Goal: Information Seeking & Learning: Understand process/instructions

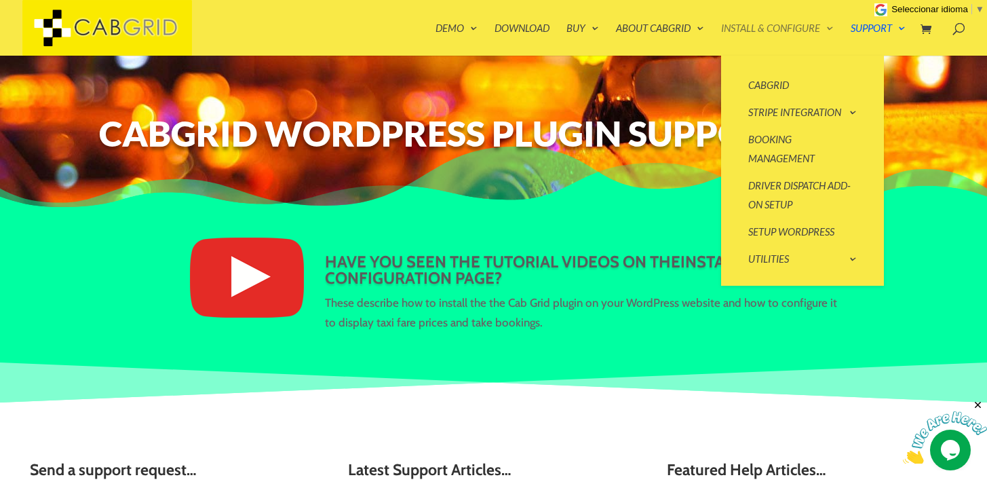
click at [754, 32] on link "Install & Configure" at bounding box center [777, 39] width 113 height 33
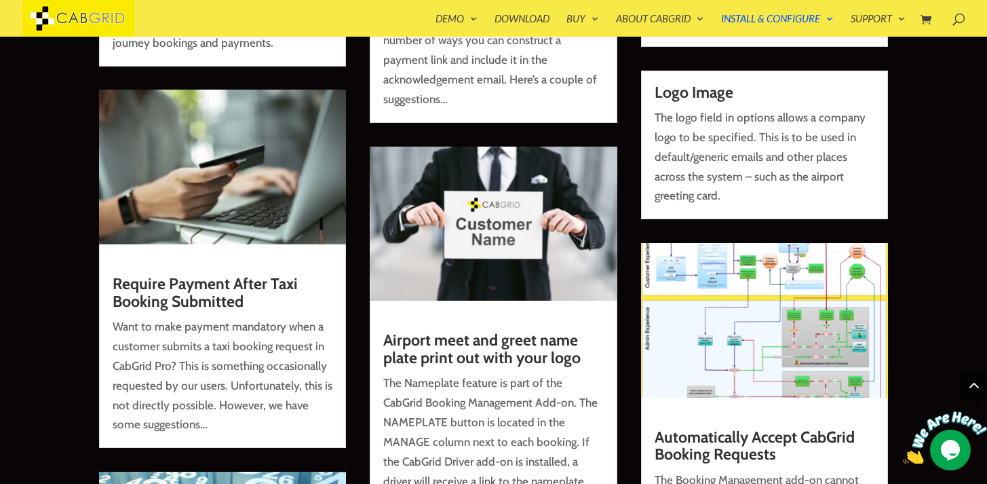
scroll to position [3628, 0]
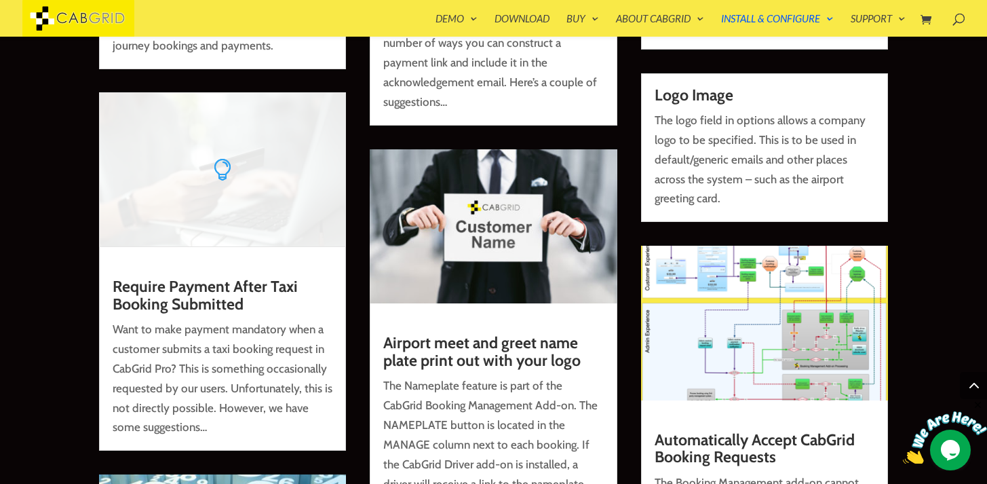
click at [210, 277] on link "Require Payment After Taxi Booking Submitted" at bounding box center [205, 295] width 185 height 36
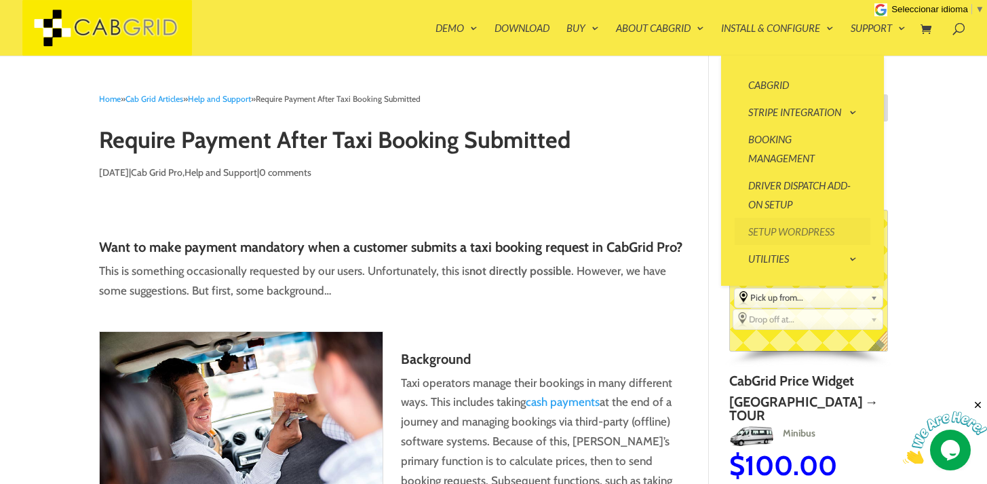
click at [754, 227] on link "Setup WordPress" at bounding box center [803, 231] width 136 height 27
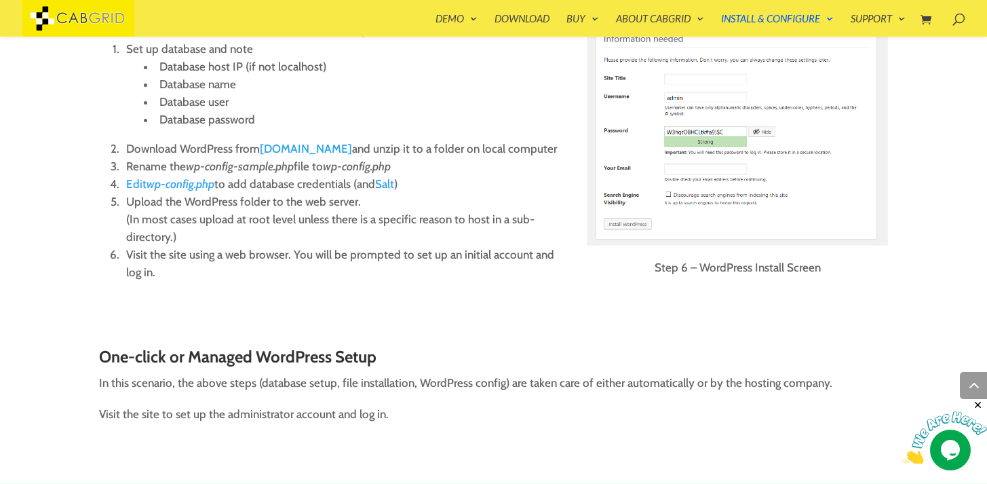
scroll to position [1275, 0]
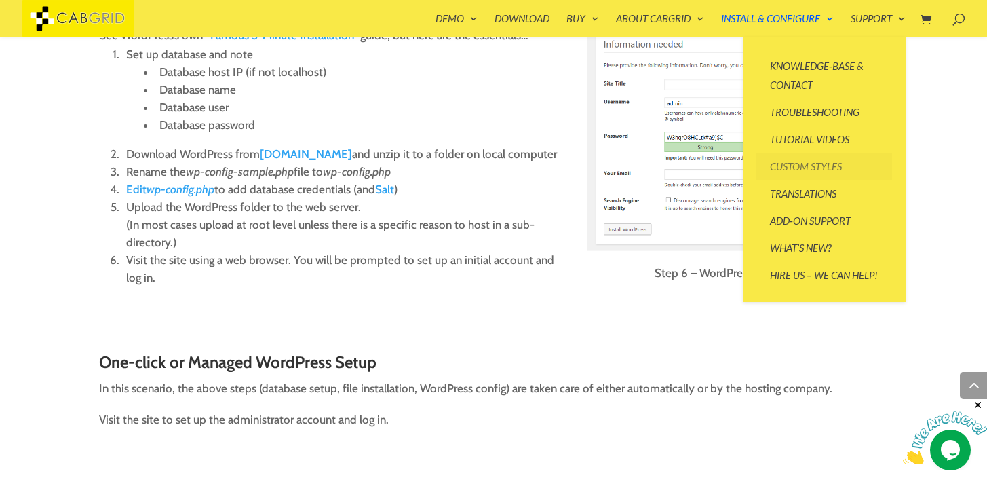
click at [805, 165] on link "Custom Styles" at bounding box center [824, 166] width 136 height 27
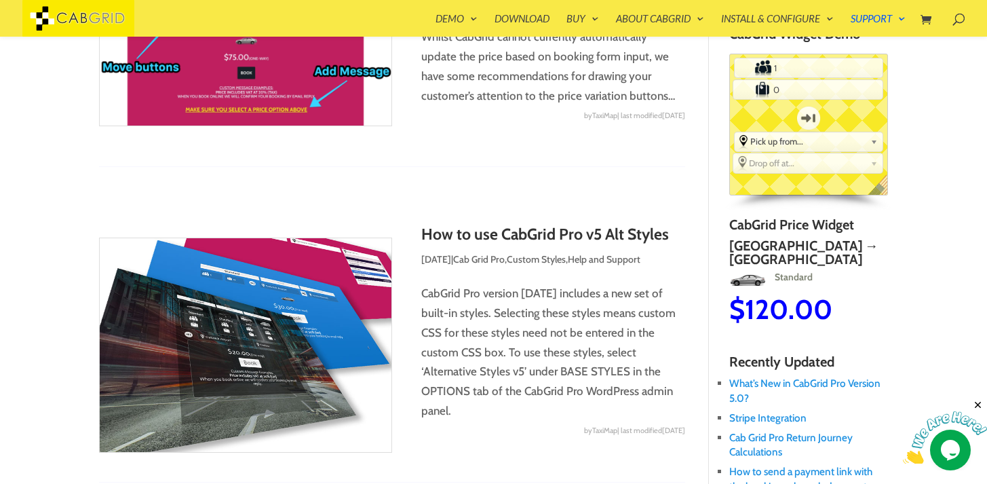
scroll to position [138, 0]
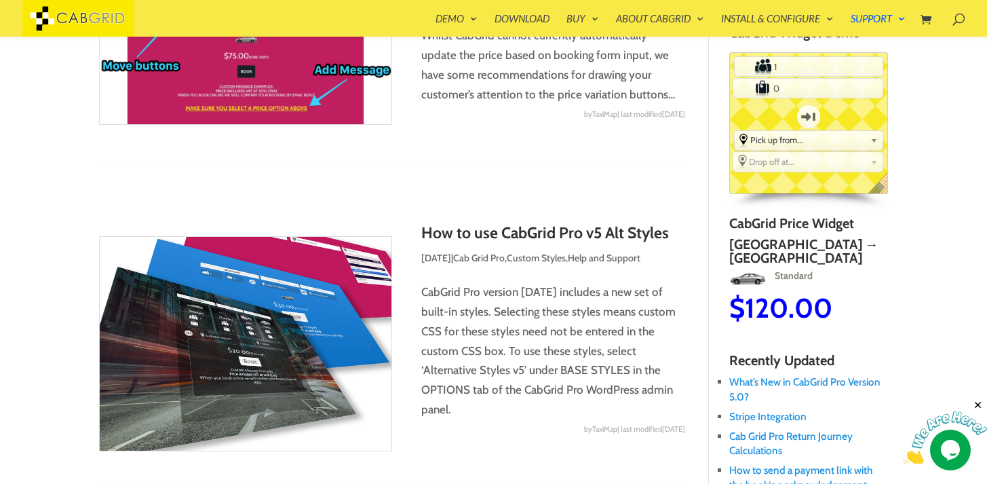
click at [470, 347] on p "CabGrid Pro version 5.8.14 includes a new set of built-in styles. Selecting the…" at bounding box center [392, 350] width 586 height 137
click at [617, 353] on p "CabGrid Pro version 5.8.14 includes a new set of built-in styles. Selecting the…" at bounding box center [392, 350] width 586 height 137
click at [610, 390] on p "CabGrid Pro version 5.8.14 includes a new set of built-in styles. Selecting the…" at bounding box center [392, 350] width 586 height 137
